Goal: Navigation & Orientation: Find specific page/section

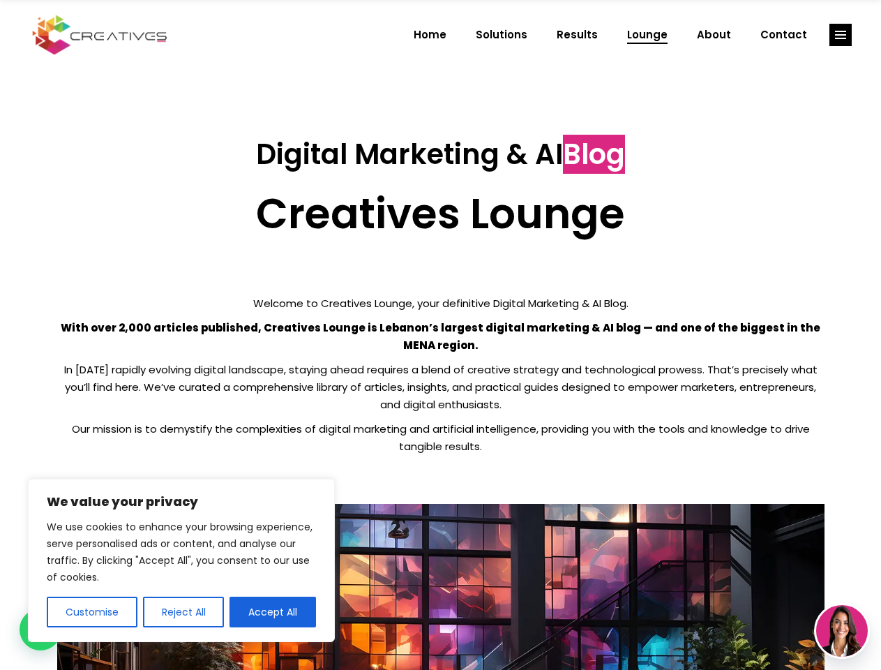
click at [440, 335] on p "With over 2,000 articles published, Creatives Lounge is Lebanon’s largest digit…" at bounding box center [440, 336] width 767 height 35
click at [91, 612] on button "Customise" at bounding box center [92, 611] width 91 height 31
click at [0, 0] on div at bounding box center [0, 0] width 0 height 0
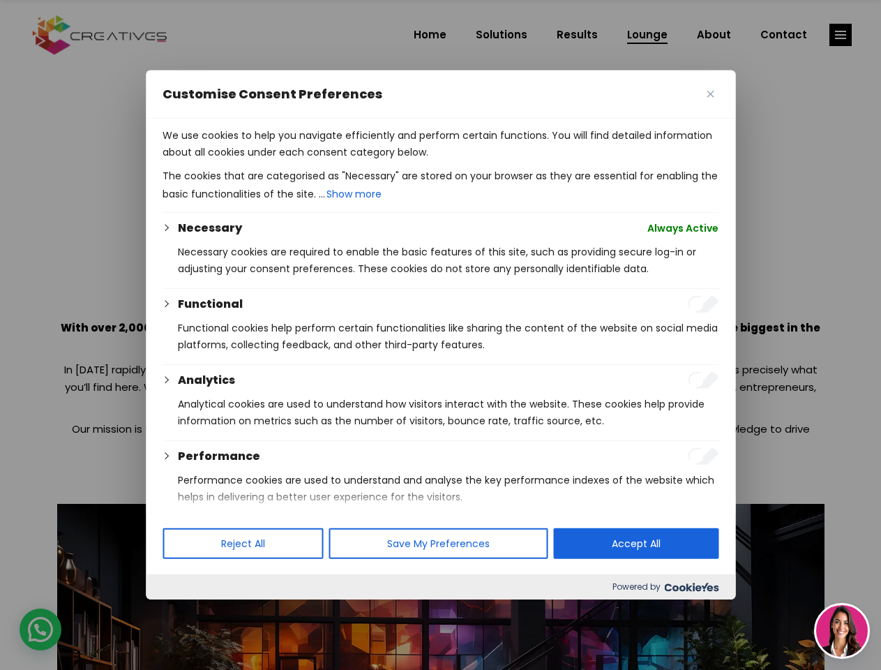
click at [273, 160] on p "We use cookies to help you navigate efficiently and perform certain functions. …" at bounding box center [441, 143] width 556 height 33
click at [841, 35] on div at bounding box center [440, 335] width 881 height 670
click at [842, 631] on img at bounding box center [842, 631] width 52 height 52
